Goal: Task Accomplishment & Management: Use online tool/utility

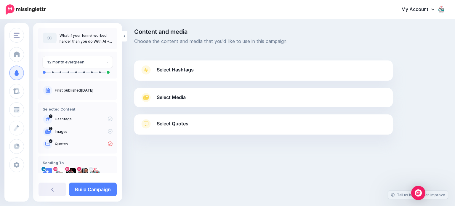
click at [178, 98] on span "Select Media" at bounding box center [171, 97] width 29 height 8
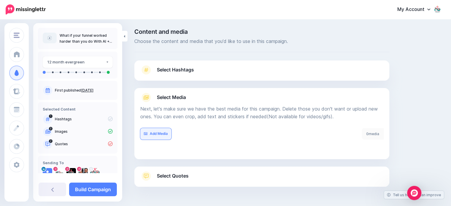
click at [161, 135] on link "Add Media" at bounding box center [155, 134] width 31 height 12
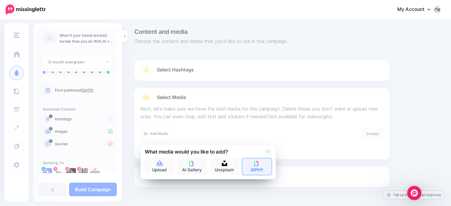
click at [258, 167] on link "GIPHY" at bounding box center [257, 166] width 30 height 17
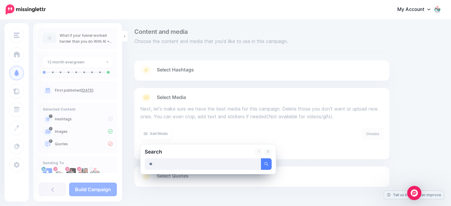
type input "**"
click at [261, 158] on button "submit" at bounding box center [266, 164] width 11 height 12
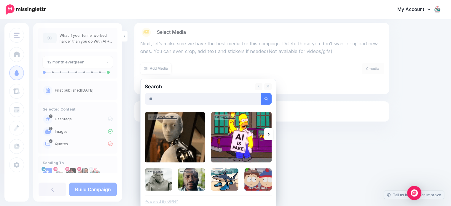
scroll to position [68, 0]
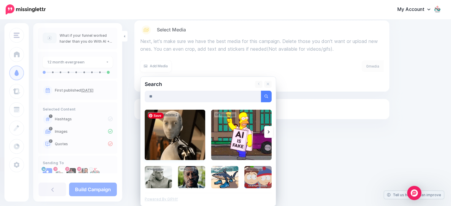
click at [180, 136] on img at bounding box center [175, 135] width 60 height 50
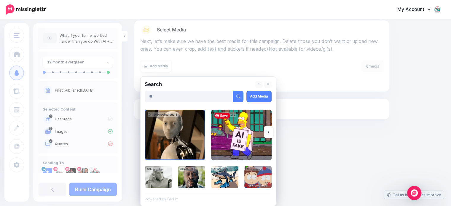
click at [231, 140] on img at bounding box center [241, 135] width 60 height 50
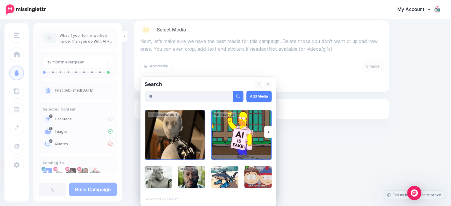
click at [160, 174] on img at bounding box center [158, 177] width 27 height 22
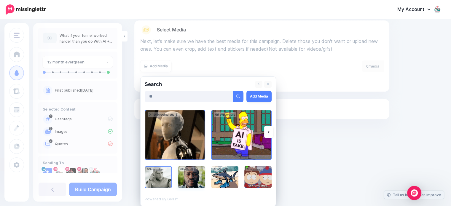
click at [192, 177] on img at bounding box center [191, 177] width 27 height 22
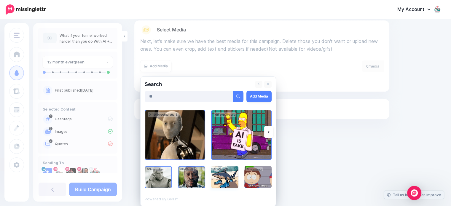
click at [223, 180] on img at bounding box center [224, 177] width 27 height 22
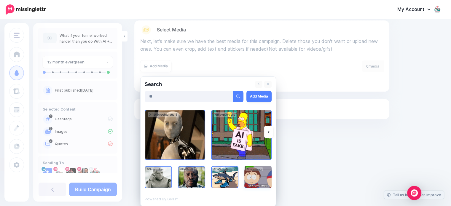
click at [264, 181] on img at bounding box center [257, 177] width 27 height 22
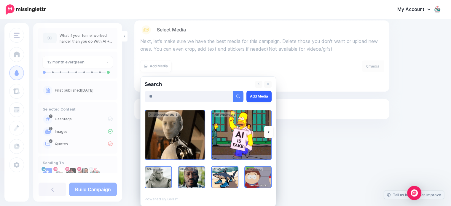
click at [268, 98] on link "Add Media" at bounding box center [258, 97] width 25 height 12
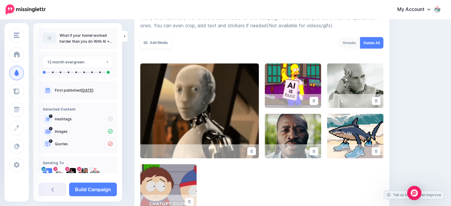
scroll to position [79, 0]
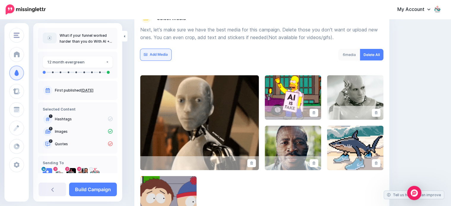
click at [158, 53] on link "Add Media" at bounding box center [155, 55] width 31 height 12
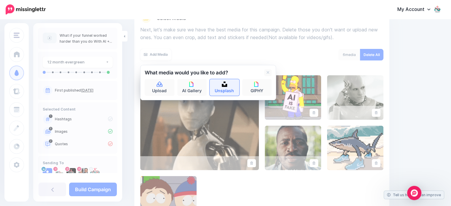
click at [224, 87] on link "Unsplash" at bounding box center [225, 87] width 30 height 17
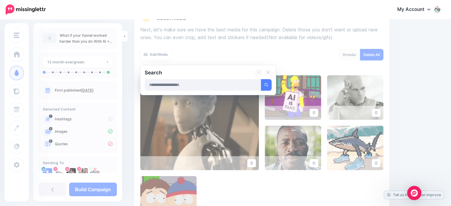
click at [221, 92] on div "Search Add Media" at bounding box center [208, 80] width 136 height 30
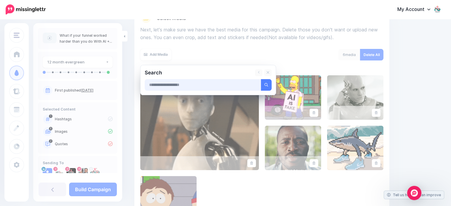
click at [222, 85] on input "text" at bounding box center [203, 85] width 116 height 12
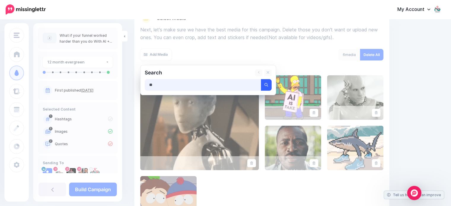
type input "**"
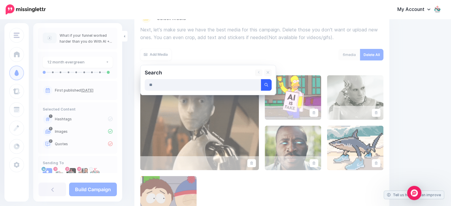
click at [265, 83] on icon "submit" at bounding box center [266, 85] width 4 height 4
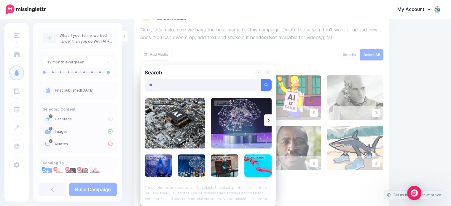
click at [163, 163] on img at bounding box center [158, 165] width 27 height 22
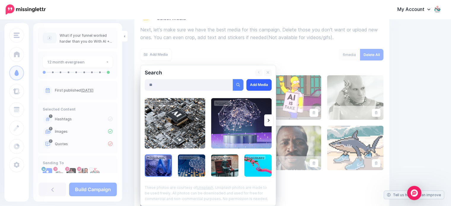
click at [255, 89] on link "Add Media" at bounding box center [258, 85] width 25 height 12
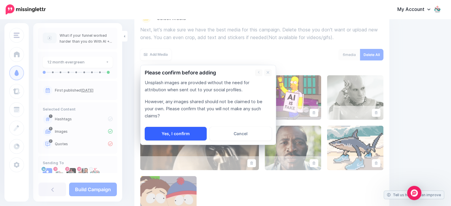
click at [185, 132] on link "Yes, I confirm" at bounding box center [176, 134] width 62 height 14
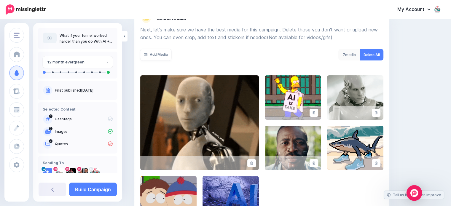
scroll to position [154, 0]
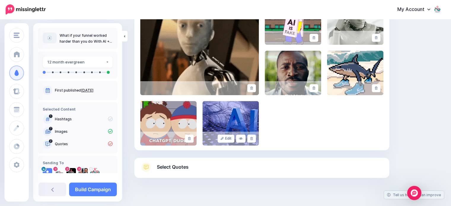
click at [168, 166] on span "Select Quotes" at bounding box center [173, 167] width 32 height 8
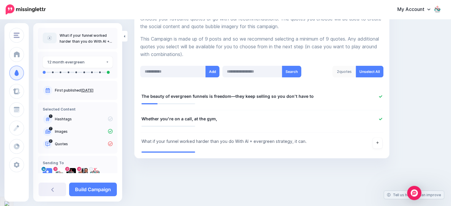
scroll to position [110, 0]
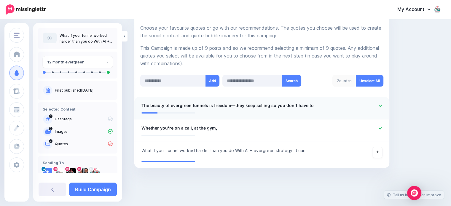
click at [143, 106] on span "The beauty of evergreen funnels is freedom—they keep selling so you don't have …" at bounding box center [227, 105] width 172 height 7
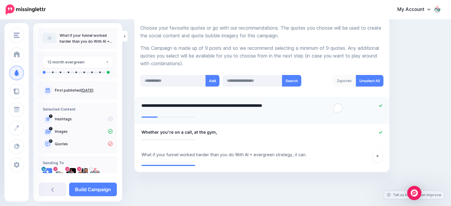
paste textarea "**********"
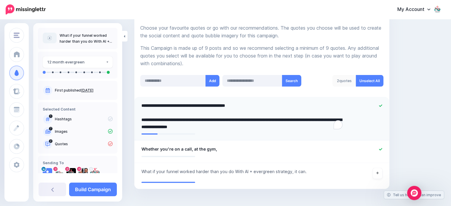
type textarea "**********"
click at [143, 149] on li "**********" at bounding box center [261, 151] width 255 height 23
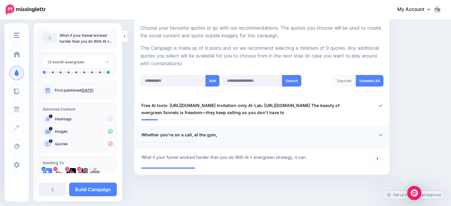
click at [144, 138] on span "Whether you're on a call, at the gym," at bounding box center [179, 134] width 76 height 7
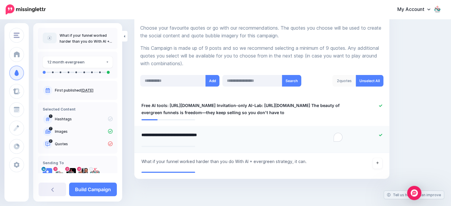
paste textarea "**********"
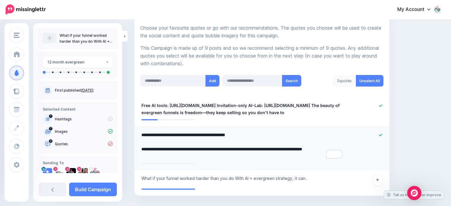
type textarea "**********"
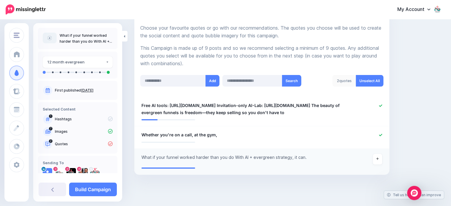
click at [143, 185] on div "Content and media Choose the content and media that you'd like to use in this c…" at bounding box center [262, 61] width 264 height 286
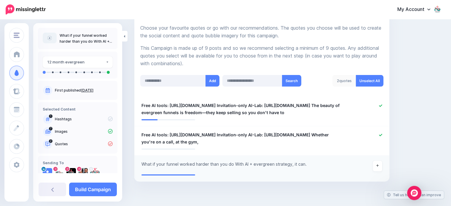
click at [145, 168] on span "What if your funnel worked harder than you do With AI + evergreen strategy, it …" at bounding box center [223, 164] width 165 height 7
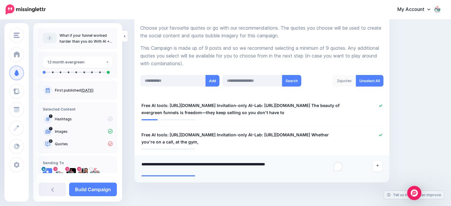
paste textarea "**********"
type textarea "**********"
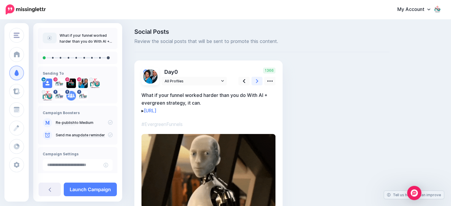
click at [257, 81] on icon at bounding box center [257, 81] width 2 height 4
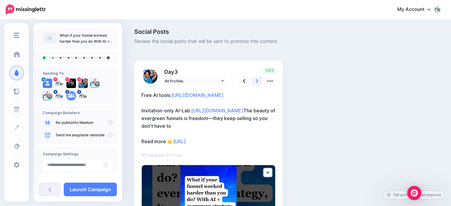
click at [255, 82] on link at bounding box center [256, 81] width 11 height 9
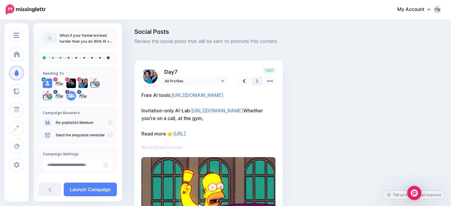
click at [257, 82] on icon at bounding box center [257, 81] width 2 height 4
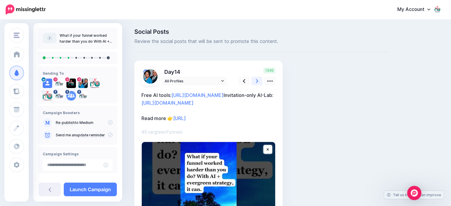
click at [257, 82] on icon at bounding box center [257, 81] width 2 height 4
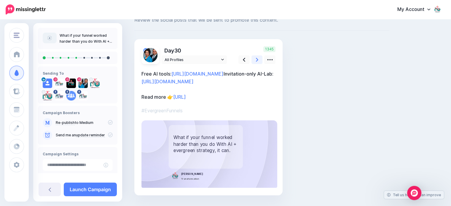
scroll to position [9, 0]
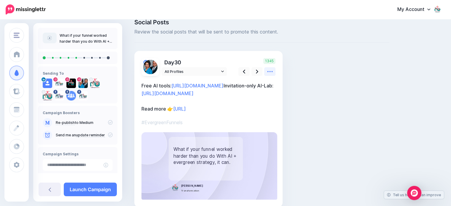
click at [269, 73] on icon at bounding box center [270, 71] width 6 height 6
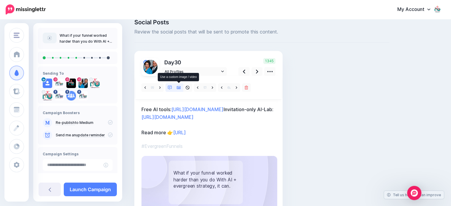
click at [178, 87] on icon at bounding box center [179, 88] width 4 height 4
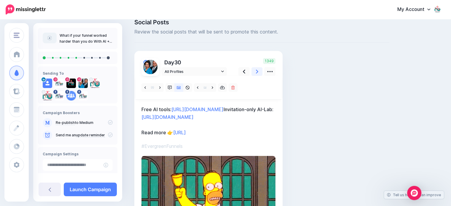
click at [256, 72] on icon at bounding box center [257, 71] width 2 height 6
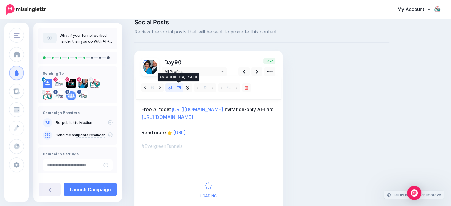
click at [177, 87] on icon at bounding box center [179, 88] width 4 height 4
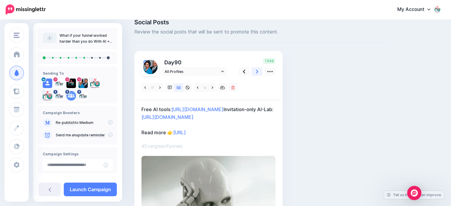
click at [256, 71] on icon at bounding box center [257, 72] width 2 height 4
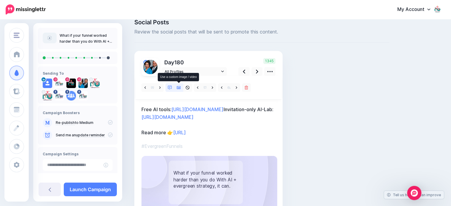
click at [178, 86] on icon at bounding box center [179, 88] width 4 height 4
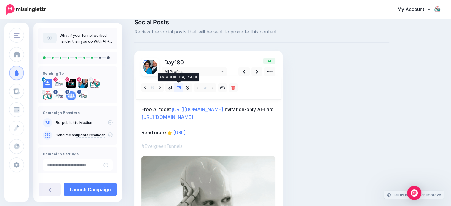
click at [180, 86] on icon at bounding box center [179, 88] width 4 height 4
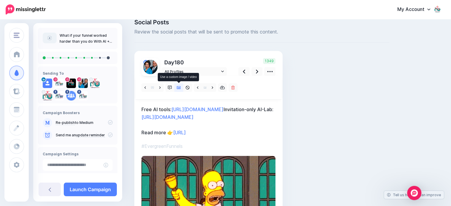
click at [180, 86] on icon at bounding box center [179, 88] width 4 height 4
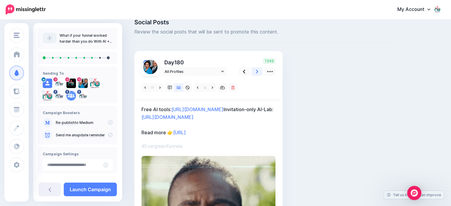
click at [257, 71] on icon at bounding box center [257, 72] width 2 height 4
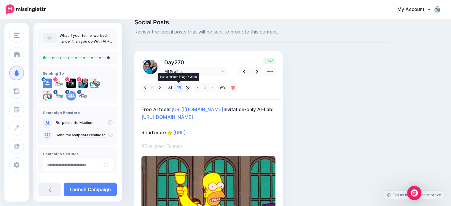
click at [177, 87] on icon at bounding box center [179, 88] width 4 height 4
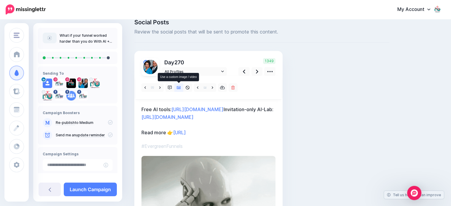
click at [181, 87] on link at bounding box center [178, 87] width 9 height 9
click at [179, 88] on icon at bounding box center [179, 87] width 4 height 3
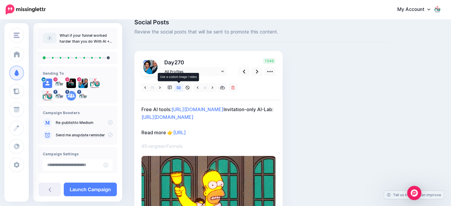
click at [179, 88] on icon at bounding box center [179, 87] width 4 height 3
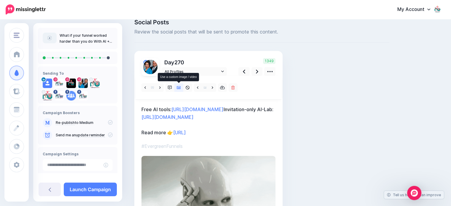
click at [179, 88] on icon at bounding box center [179, 87] width 4 height 3
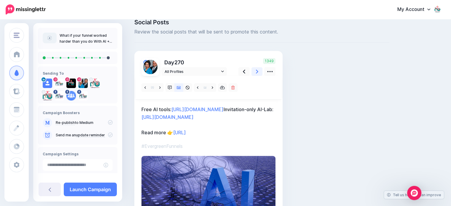
click at [256, 72] on icon at bounding box center [257, 72] width 2 height 4
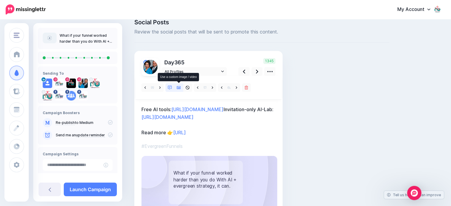
click at [179, 89] on icon at bounding box center [179, 88] width 4 height 4
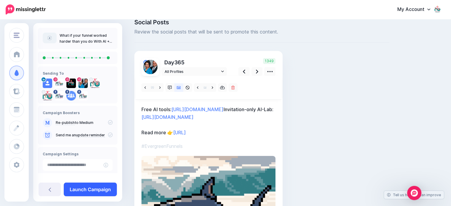
click at [95, 187] on link "Launch Campaign" at bounding box center [90, 190] width 53 height 14
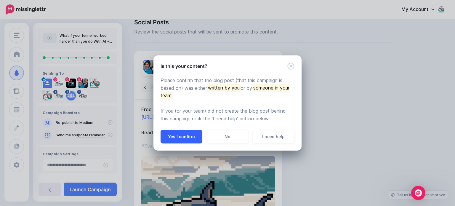
click at [180, 137] on button "Yes I confirm" at bounding box center [182, 137] width 42 height 14
